Goal: Check status: Check status

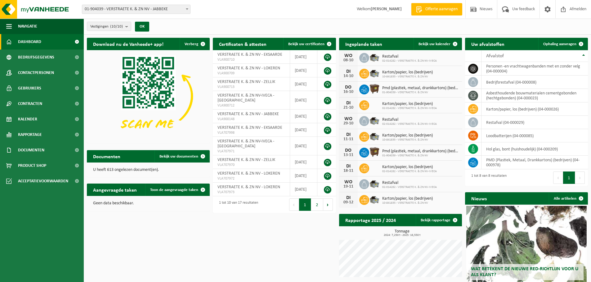
click at [186, 10] on span at bounding box center [187, 9] width 6 height 8
click at [187, 9] on b at bounding box center [187, 9] width 2 height 2
click at [221, 231] on div "Download nu de Vanheede+ app! Verberg Certificaten & attesten Bekijk uw certifi…" at bounding box center [337, 186] width 504 height 303
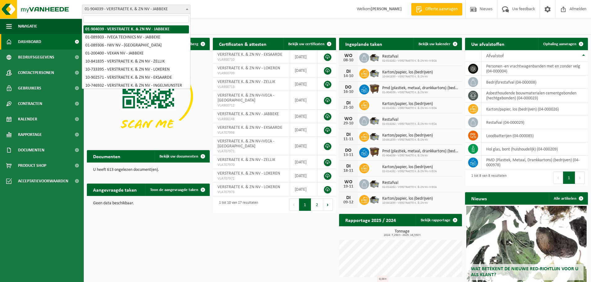
click at [185, 9] on span at bounding box center [187, 9] width 6 height 8
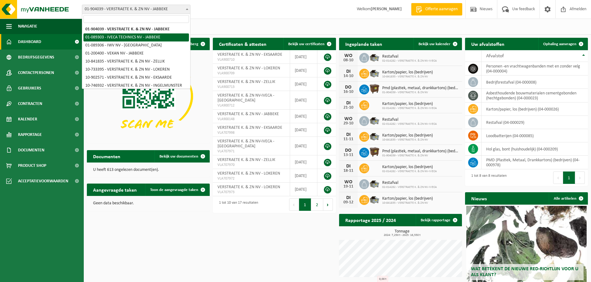
select select "14432"
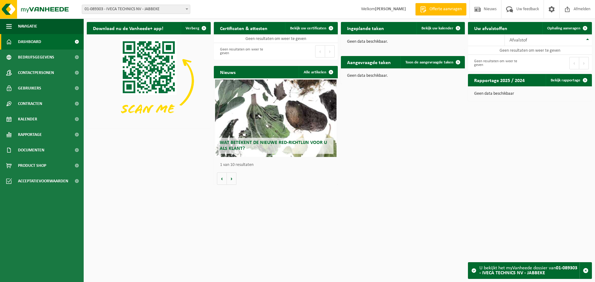
click at [185, 8] on span at bounding box center [187, 9] width 6 height 8
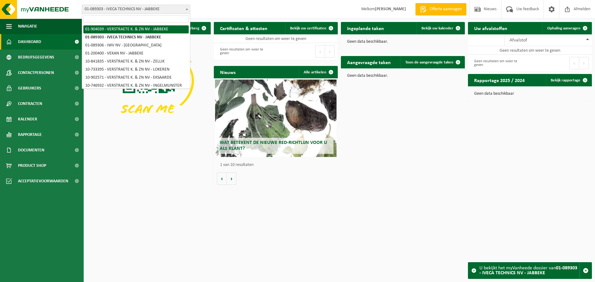
select select "14437"
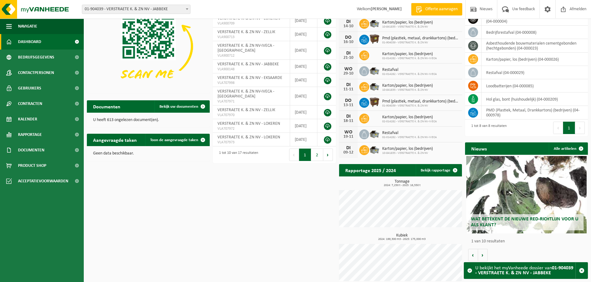
scroll to position [55, 0]
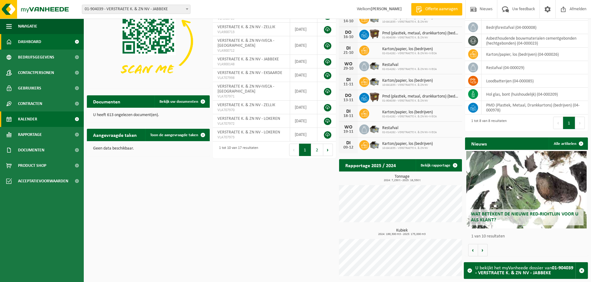
click at [34, 122] on span "Kalender" at bounding box center [27, 119] width 19 height 15
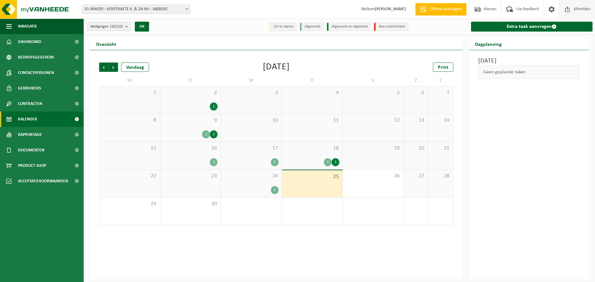
click at [583, 9] on span "Afmelden" at bounding box center [582, 9] width 20 height 18
